Goal: Answer question/provide support

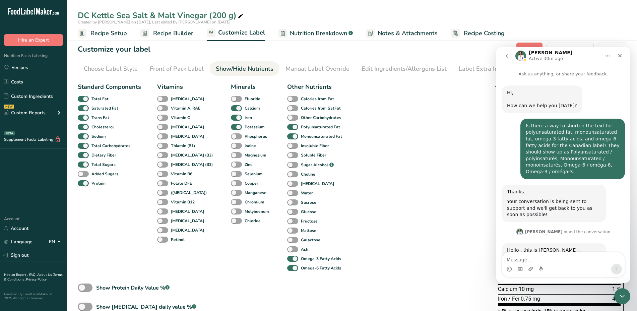
scroll to position [33, 0]
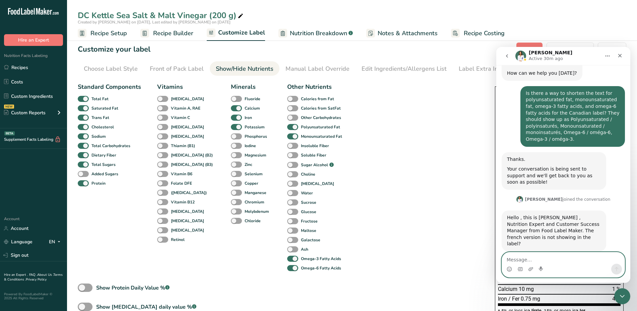
click at [549, 255] on textarea "Message…" at bounding box center [563, 257] width 123 height 11
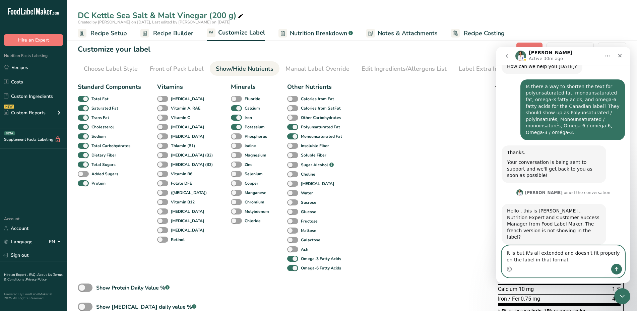
type textarea "It is but it's all extended and doesn't fit properly on the label in that forma…"
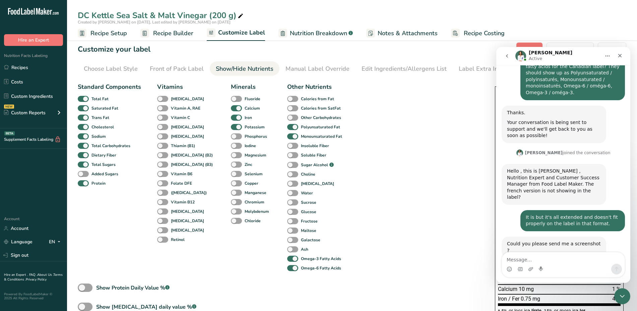
scroll to position [79, 0]
click at [393, 98] on div "Standard Components Total Fat Saturated Fat Trans Fat [MEDICAL_DATA] Sodium Tot…" at bounding box center [280, 216] width 404 height 272
click at [428, 187] on div "Standard Components Total Fat Saturated Fat Trans Fat [MEDICAL_DATA] Sodium Tot…" at bounding box center [280, 216] width 404 height 272
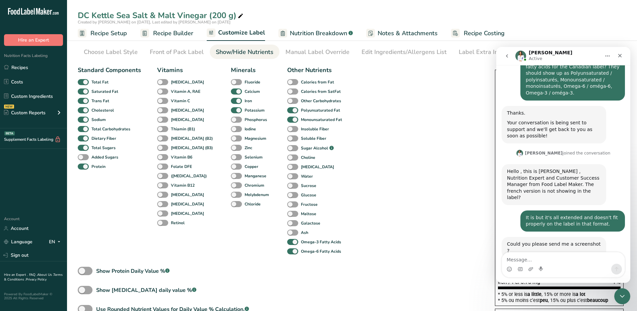
scroll to position [0, 0]
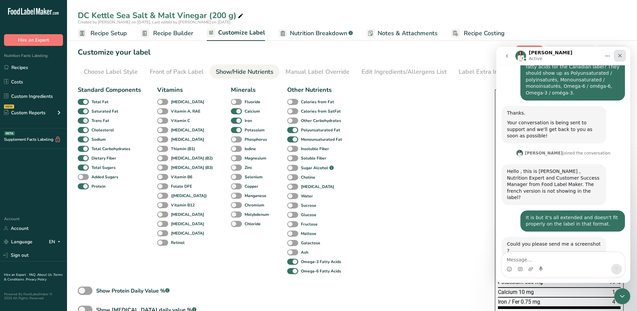
click at [620, 56] on icon "Close" at bounding box center [621, 56] width 4 height 4
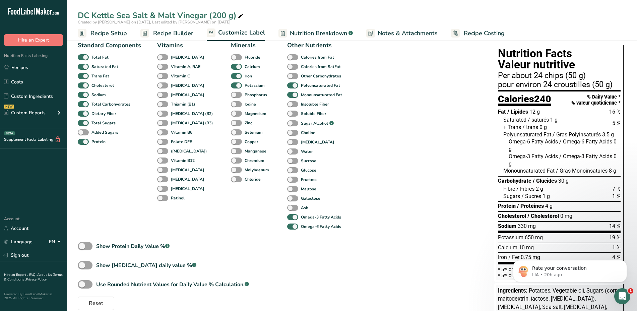
scroll to position [42, 0]
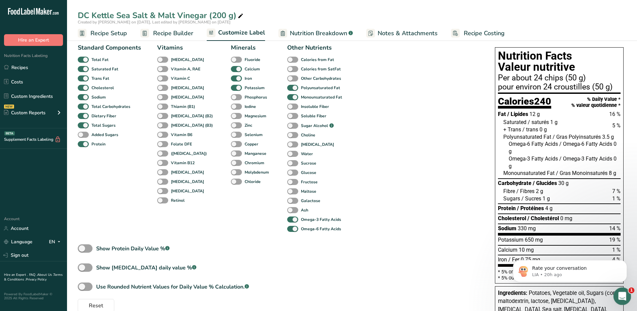
click at [621, 292] on icon "Open Intercom Messenger" at bounding box center [621, 295] width 11 height 11
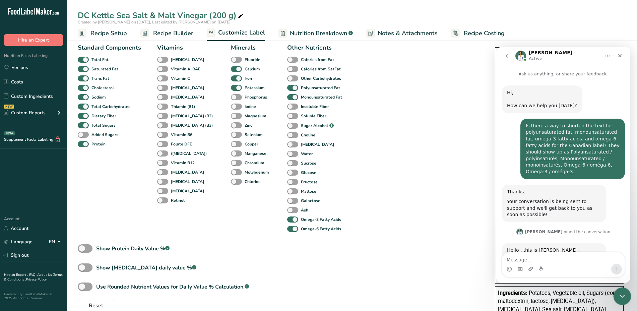
scroll to position [79, 0]
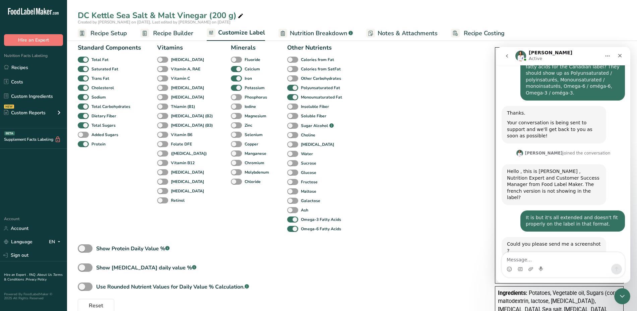
click at [548, 254] on textarea "Message…" at bounding box center [563, 257] width 123 height 11
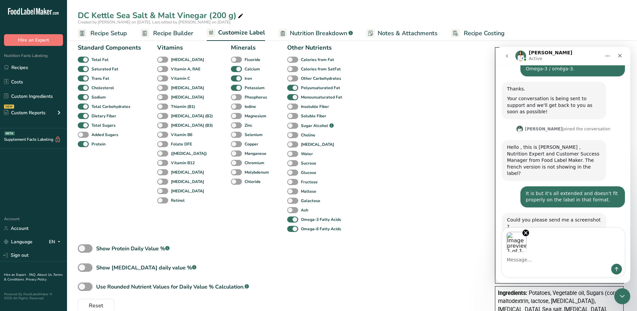
scroll to position [103, 0]
click at [619, 270] on icon "Send a message…" at bounding box center [616, 269] width 5 height 5
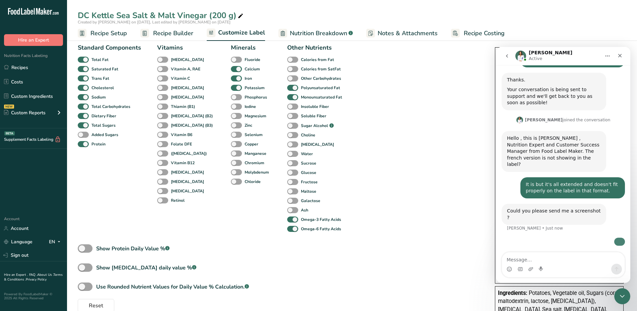
scroll to position [182, 0]
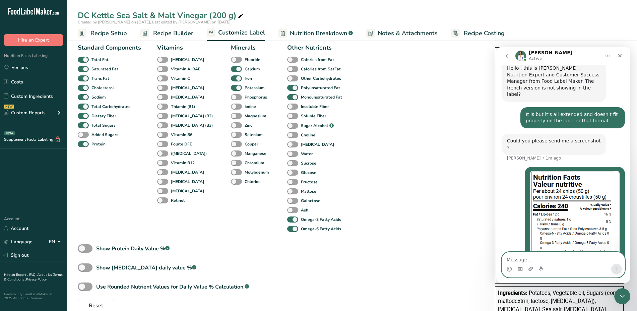
click at [529, 257] on textarea "Message…" at bounding box center [563, 257] width 123 height 11
type textarea "I"
click at [518, 266] on div "Intercom messenger" at bounding box center [520, 269] width 5 height 11
click at [517, 259] on textarea "Message…" at bounding box center [563, 257] width 123 height 11
type textarea "It should appear as:"
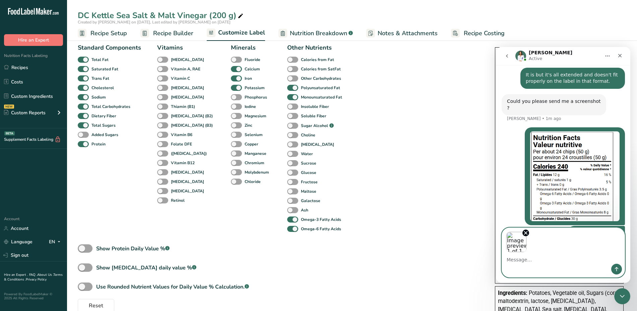
scroll to position [222, 0]
click at [618, 268] on icon "Send a message…" at bounding box center [617, 269] width 4 height 4
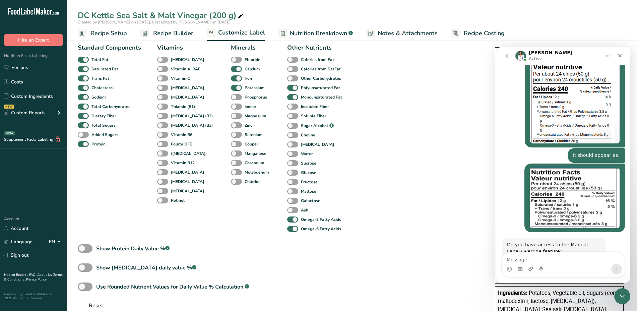
scroll to position [293, 0]
type textarea "Yes"
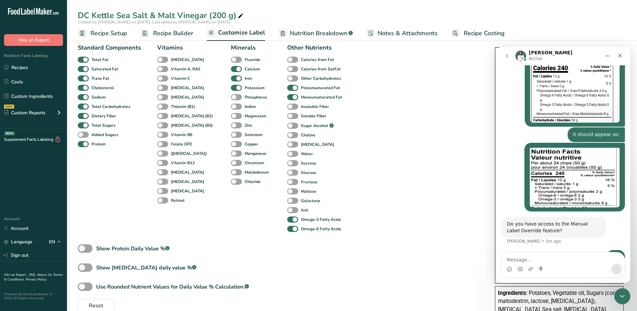
scroll to position [0, 0]
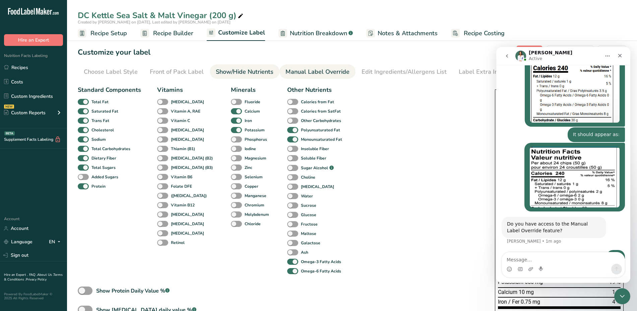
click at [327, 70] on div "Manual Label Override" at bounding box center [318, 71] width 64 height 9
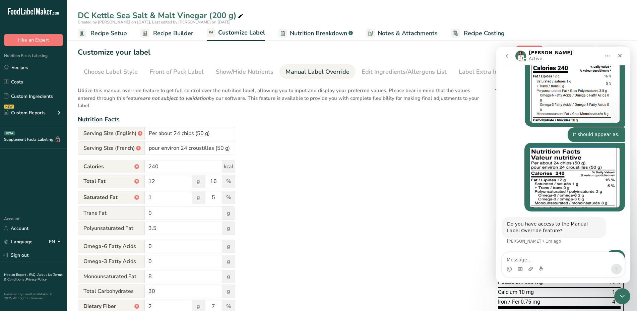
click at [103, 228] on span "Polyunsaturated Fat" at bounding box center [111, 228] width 67 height 13
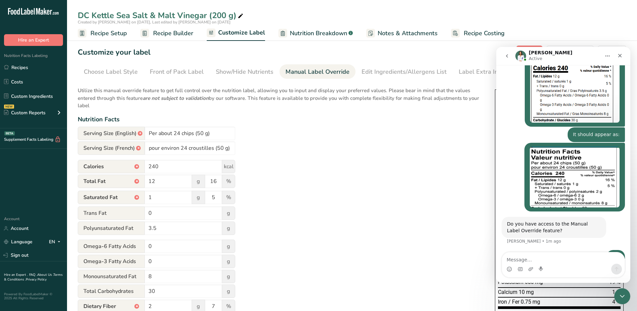
click at [107, 243] on span "Omega-6 Fatty Acids" at bounding box center [111, 246] width 67 height 13
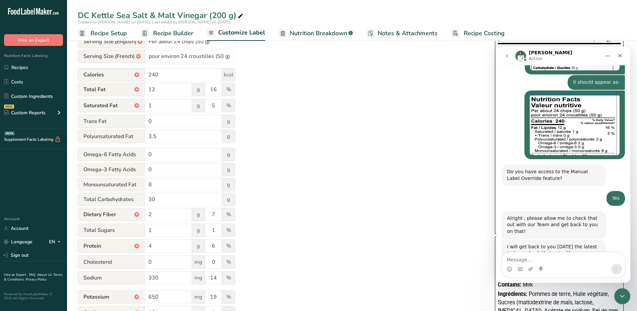
scroll to position [368, 0]
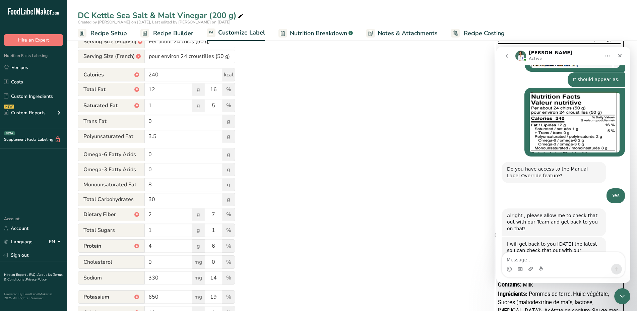
click at [534, 257] on textarea "Message…" at bounding box center [563, 257] width 123 height 11
type textarea "Thank you"
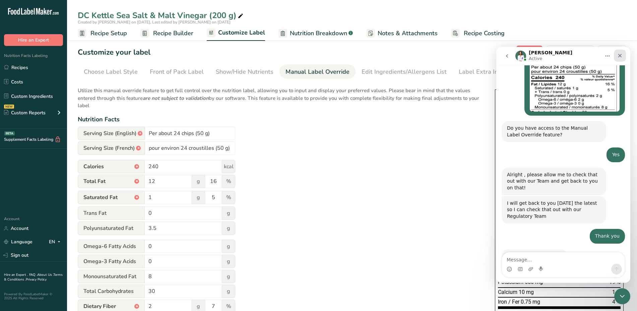
scroll to position [408, 0]
click at [623, 56] on div "Close" at bounding box center [620, 56] width 12 height 12
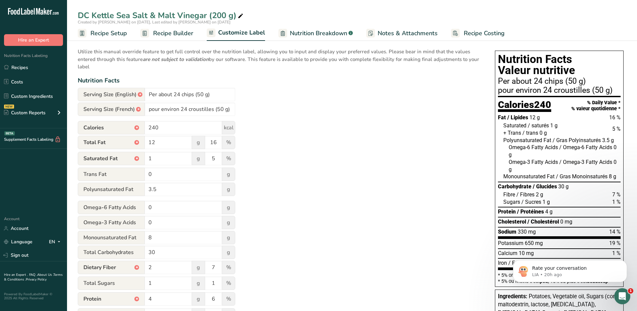
scroll to position [41, 0]
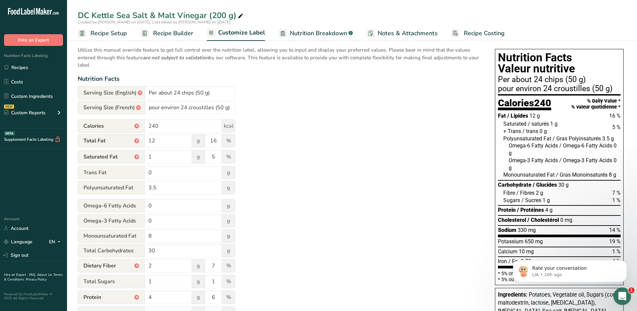
click at [618, 294] on icon "Open Intercom Messenger" at bounding box center [621, 295] width 11 height 11
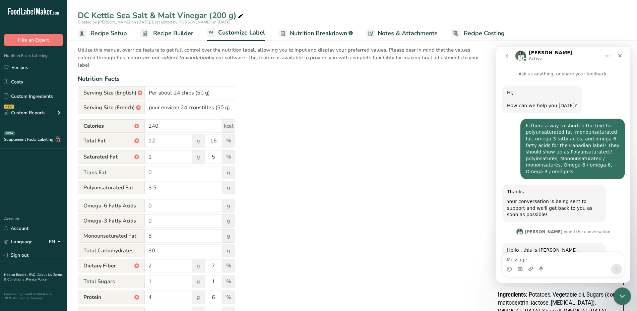
click at [619, 294] on icon "Close Intercom Messenger" at bounding box center [622, 295] width 8 height 8
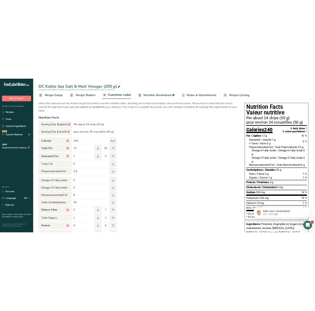
scroll to position [0, 0]
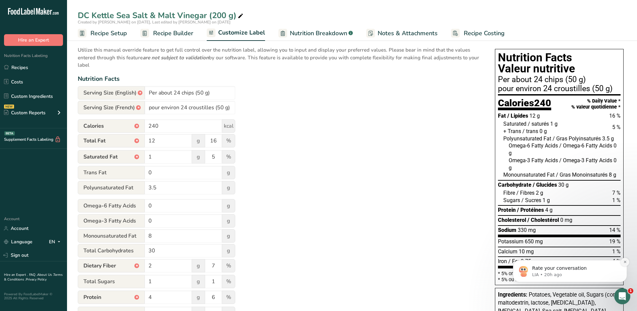
click at [627, 262] on icon "Dismiss notification" at bounding box center [626, 262] width 4 height 4
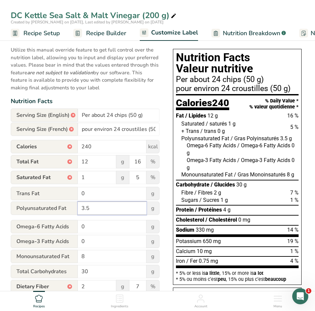
drag, startPoint x: 99, startPoint y: 208, endPoint x: 45, endPoint y: 211, distance: 54.4
click at [45, 211] on div "Polyunsaturated Fat 3.5 g" at bounding box center [85, 208] width 149 height 13
type input "2"
drag, startPoint x: 96, startPoint y: 231, endPoint x: 77, endPoint y: 231, distance: 18.8
click at [77, 231] on div "Omega-6 Fatty Acids 0 g" at bounding box center [85, 226] width 149 height 13
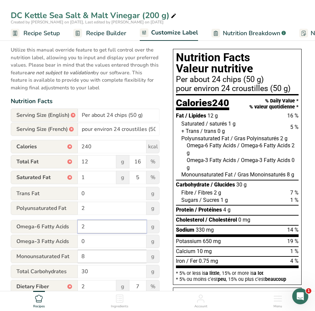
type input "2"
drag, startPoint x: 96, startPoint y: 258, endPoint x: 49, endPoint y: 258, distance: 46.6
click at [49, 258] on div "Monounsaturated Fat 8 g" at bounding box center [85, 256] width 149 height 13
